Goal: Check status: Check status

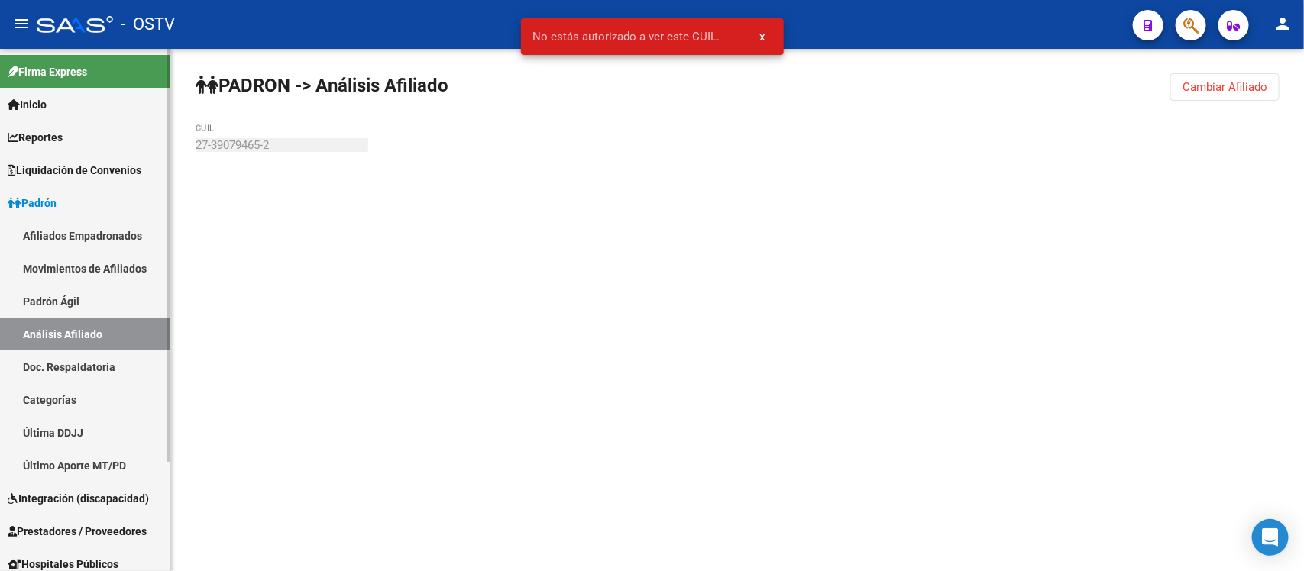
click at [63, 158] on link "Liquidación de Convenios" at bounding box center [85, 170] width 170 height 33
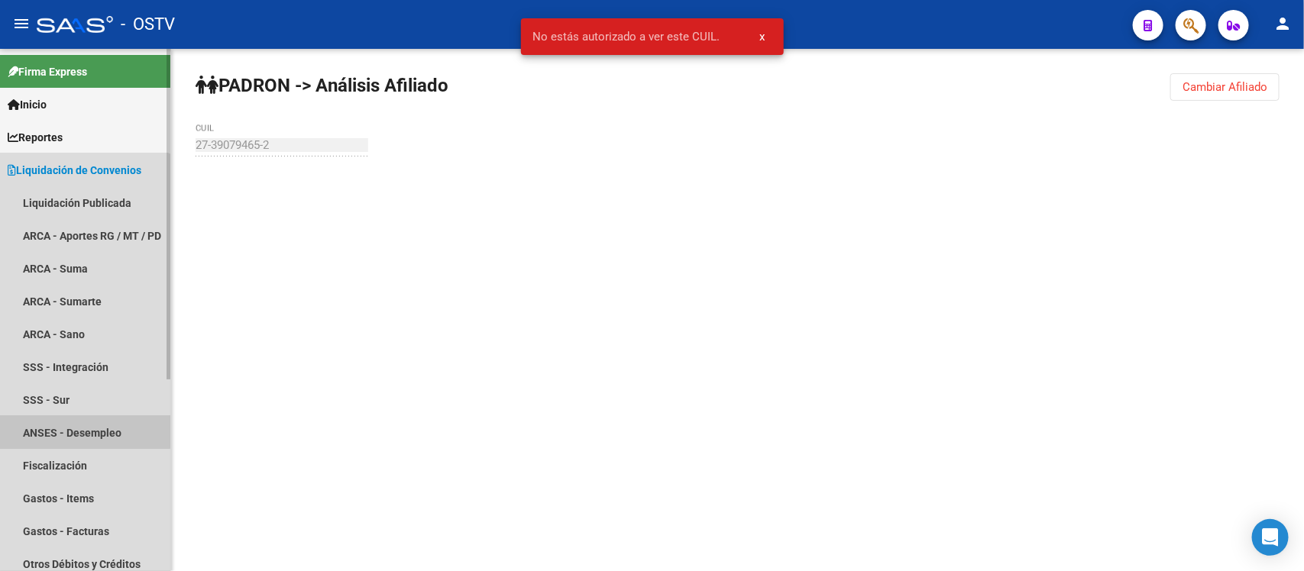
click at [61, 426] on link "ANSES - Desempleo" at bounding box center [85, 432] width 170 height 33
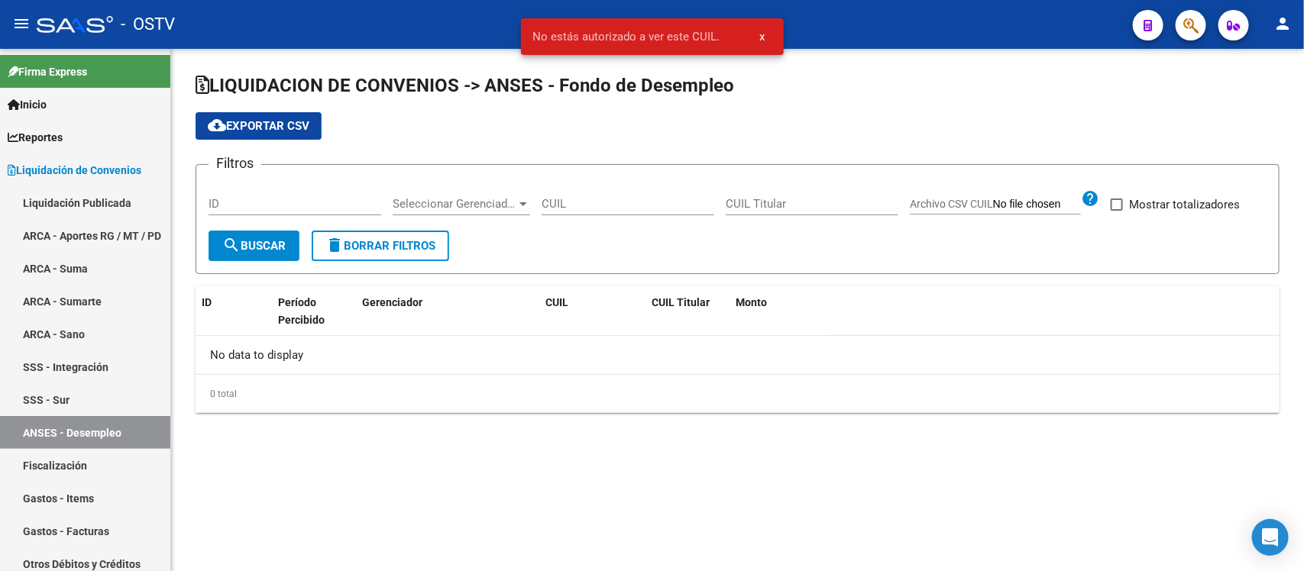
checkbox input "true"
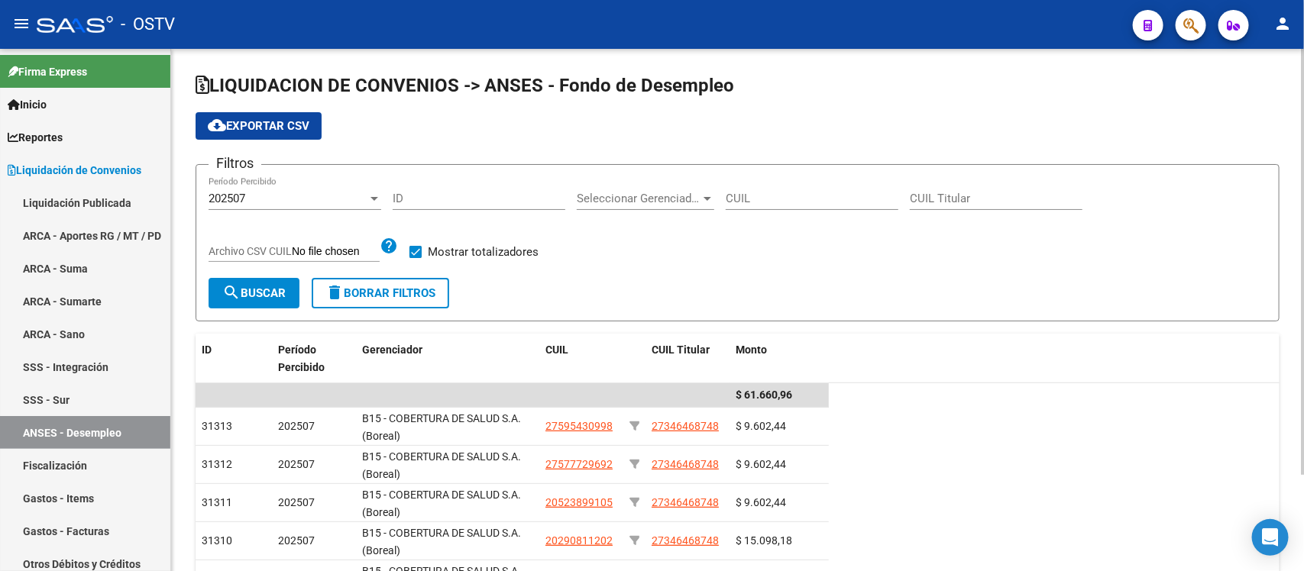
click at [262, 192] on div "202507" at bounding box center [288, 199] width 159 height 14
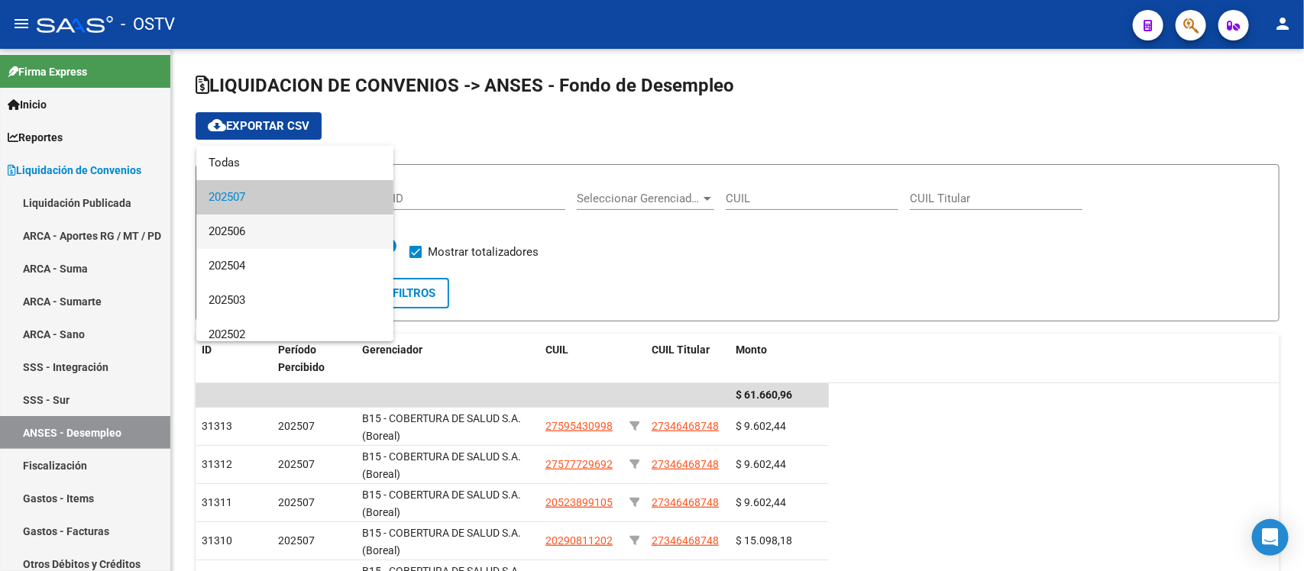
click at [235, 235] on span "202506" at bounding box center [295, 232] width 173 height 34
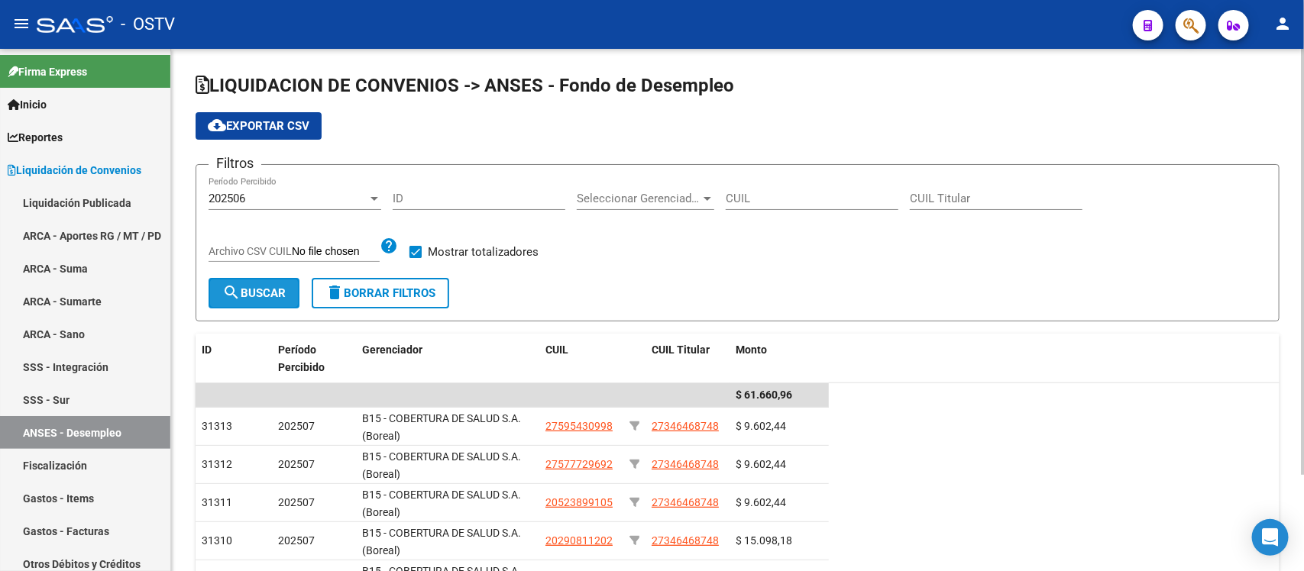
click at [250, 290] on span "search Buscar" at bounding box center [253, 293] width 63 height 14
click at [338, 214] on div "202506 Período Percibido" at bounding box center [295, 200] width 173 height 47
click at [329, 199] on div "202506" at bounding box center [288, 199] width 159 height 14
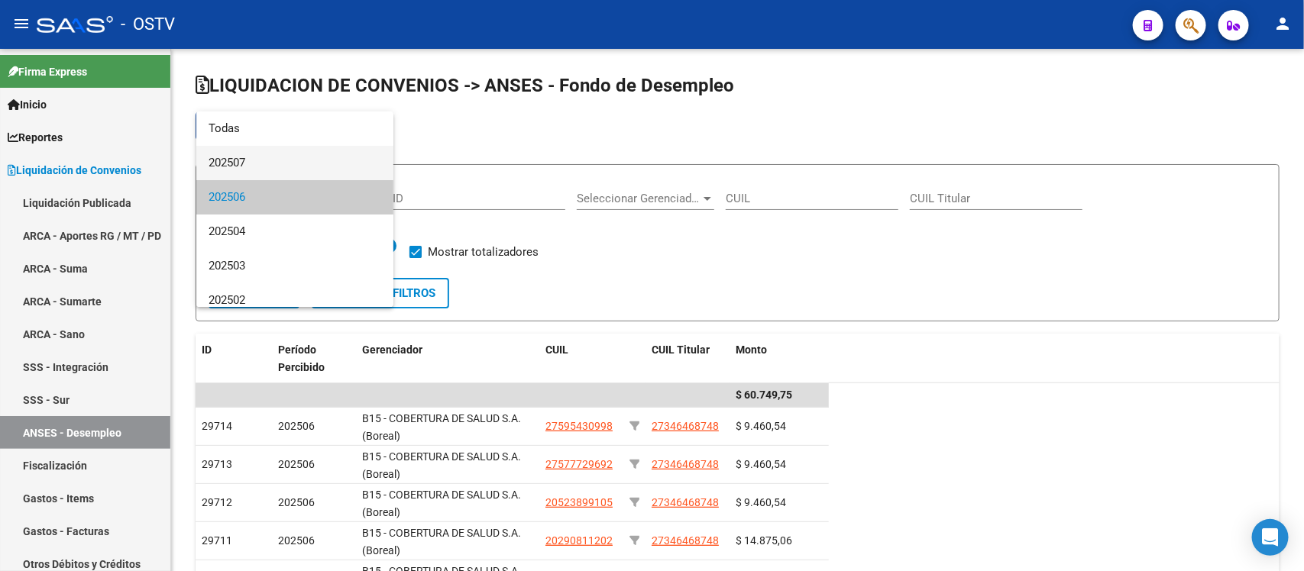
click at [289, 154] on span "202507" at bounding box center [295, 163] width 173 height 34
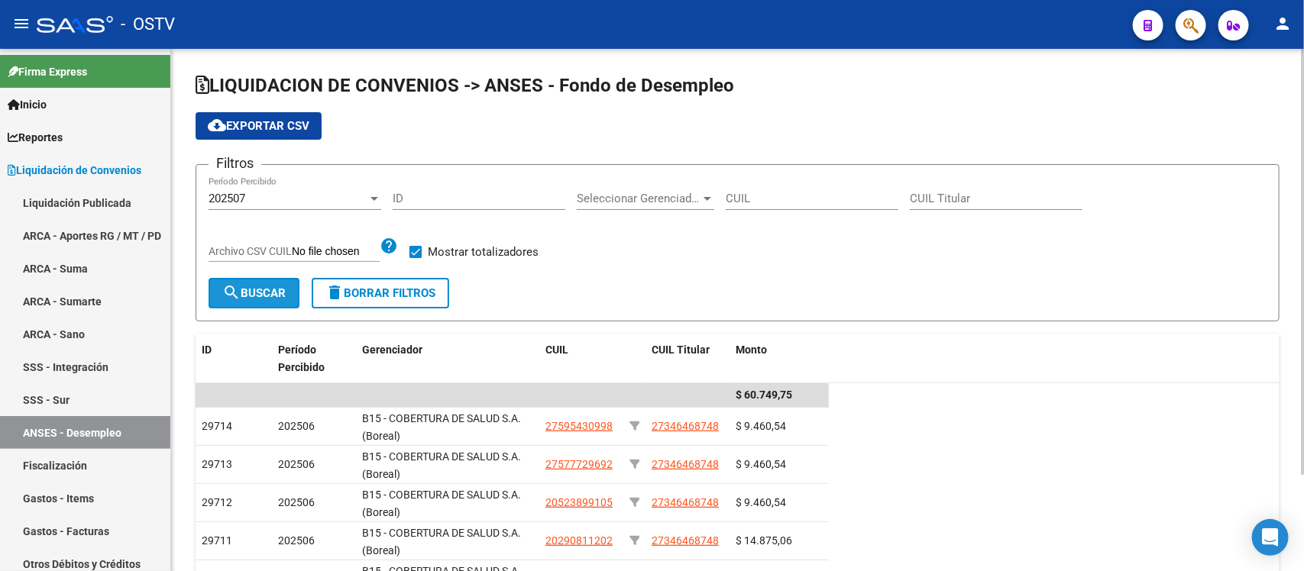
click at [251, 298] on span "search Buscar" at bounding box center [253, 293] width 63 height 14
